Goal: Information Seeking & Learning: Understand process/instructions

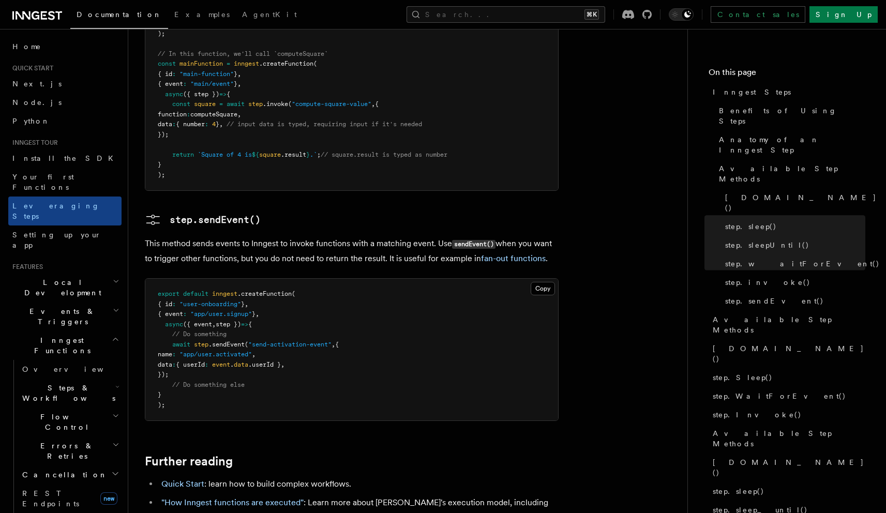
scroll to position [2107, 0]
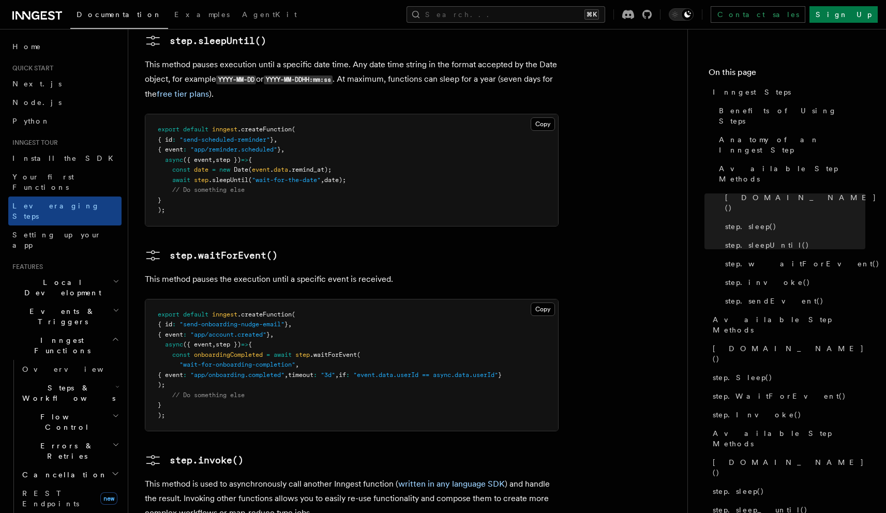
scroll to position [1444, 0]
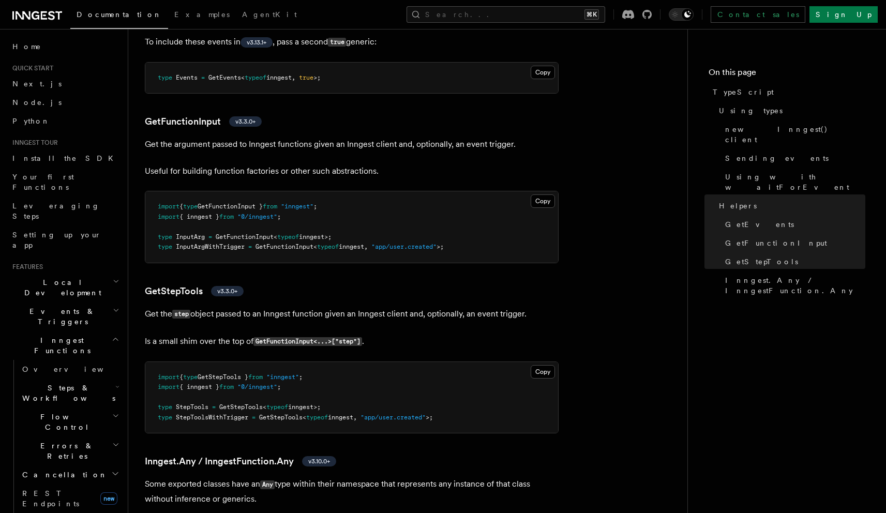
scroll to position [2446, 0]
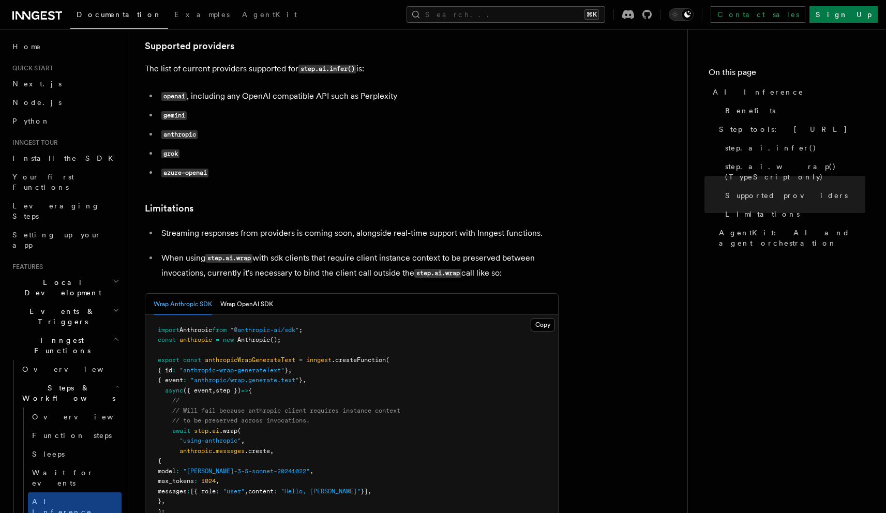
scroll to position [1375, 0]
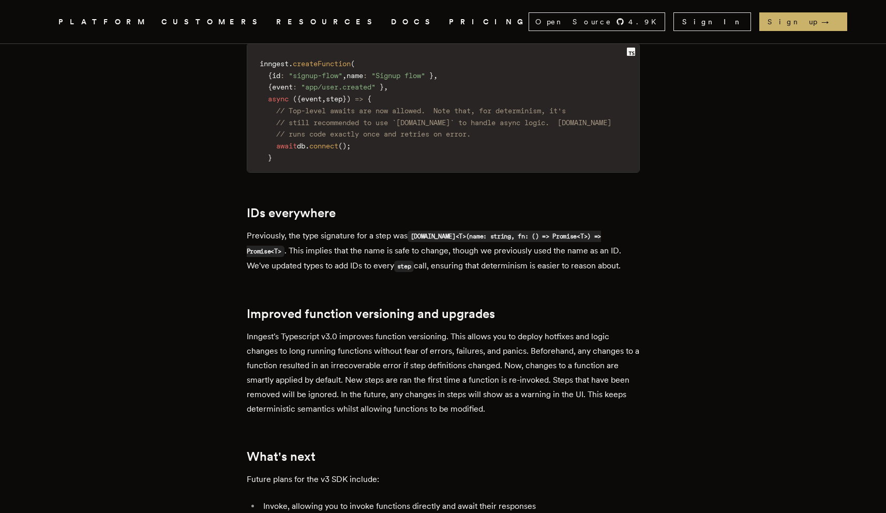
scroll to position [725, 0]
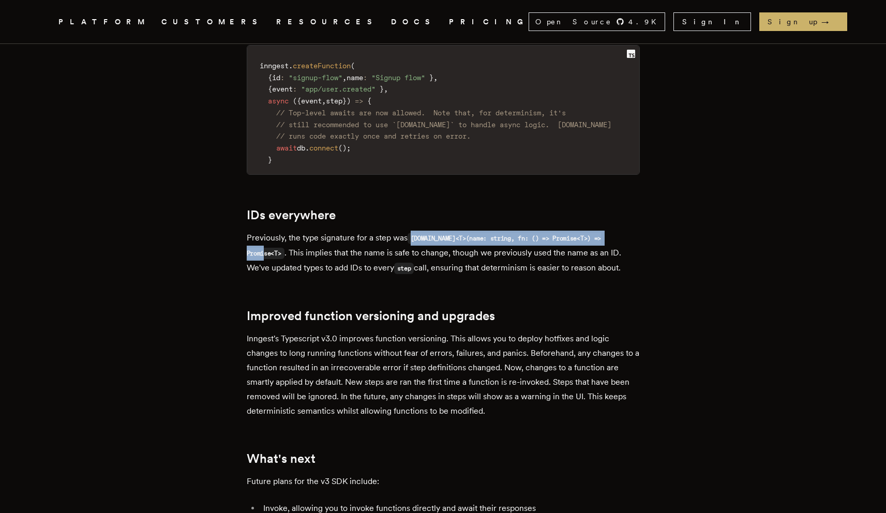
drag, startPoint x: 415, startPoint y: 253, endPoint x: 287, endPoint y: 263, distance: 128.2
click at [287, 259] on code "[DOMAIN_NAME]<T>(name: string, fn: () => Promise<T>) => Promise<T>" at bounding box center [424, 246] width 355 height 26
copy code "[DOMAIN_NAME]<T>(name: string, fn: () => Promise<T>) => Promise<T>"
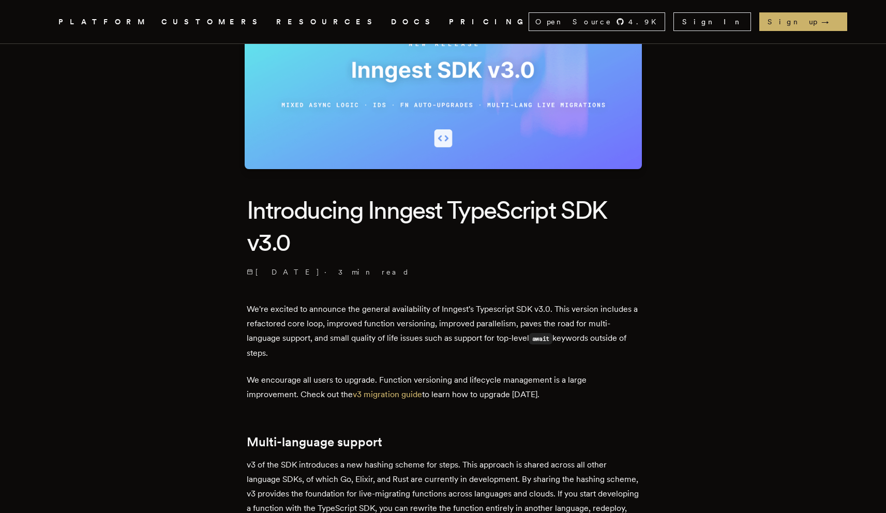
scroll to position [0, 0]
